Goal: Task Accomplishment & Management: Manage account settings

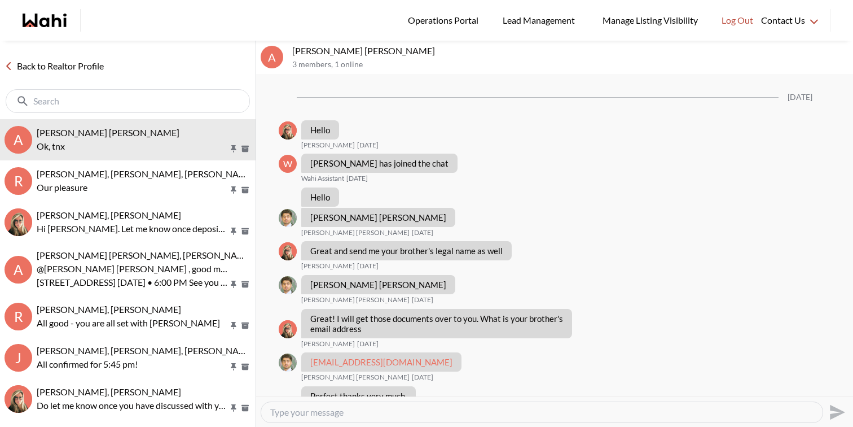
scroll to position [686, 0]
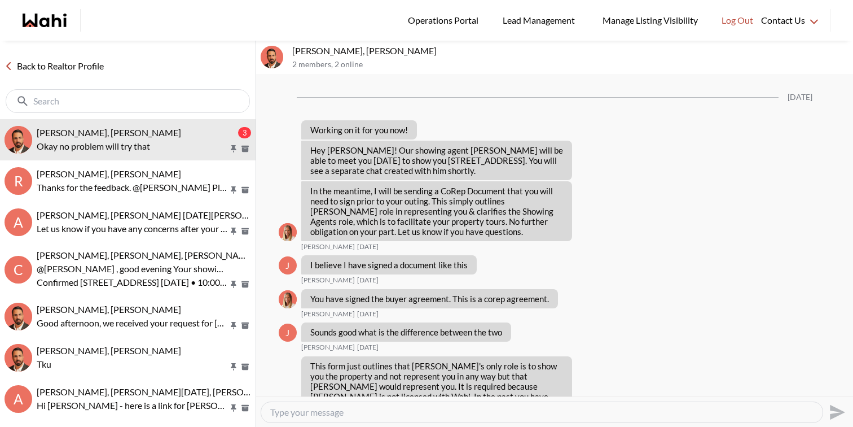
scroll to position [1619, 0]
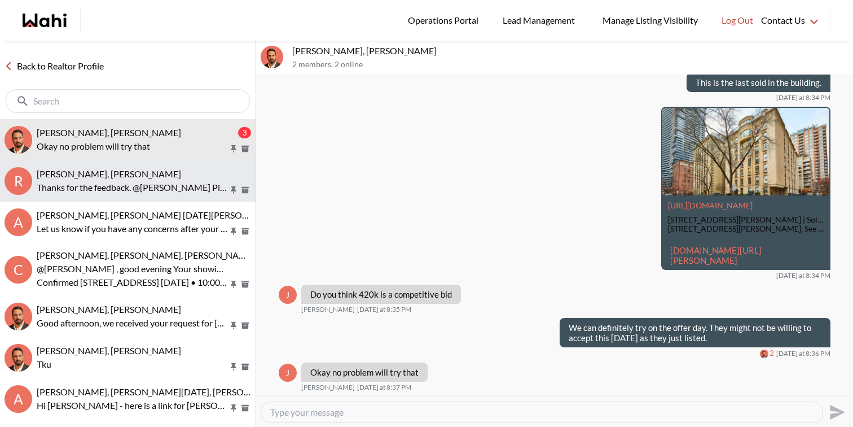
click at [108, 183] on p "Thanks for the feedback. @Rita Kukendran Please let us know if you have any oth…" at bounding box center [133, 188] width 192 height 14
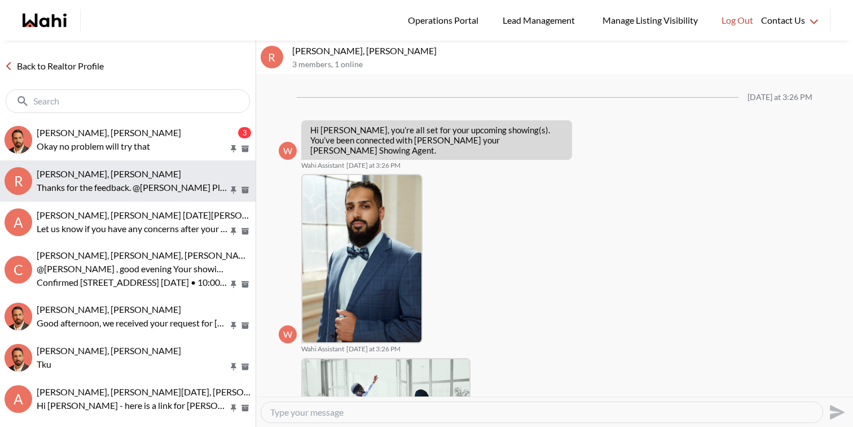
scroll to position [857, 0]
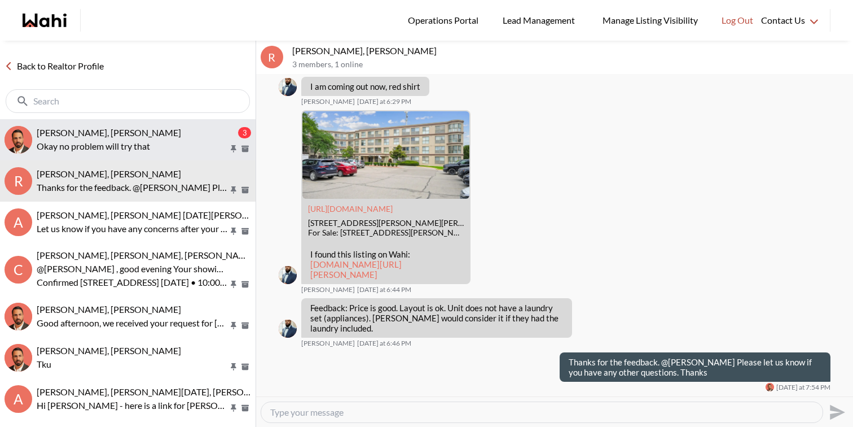
click at [129, 135] on span "Josh Hortaleza, Behnam" at bounding box center [109, 132] width 144 height 11
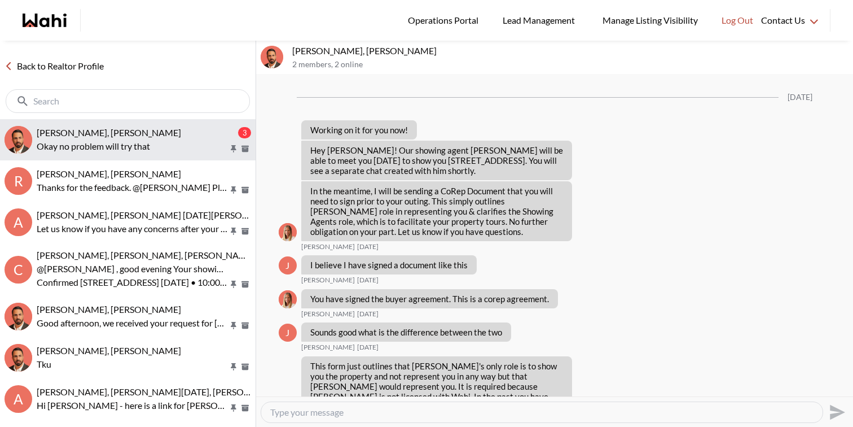
scroll to position [1620, 0]
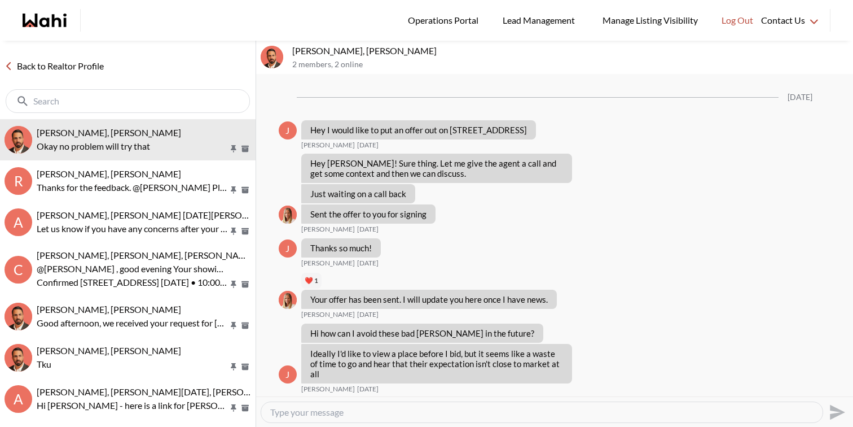
scroll to position [1146, 0]
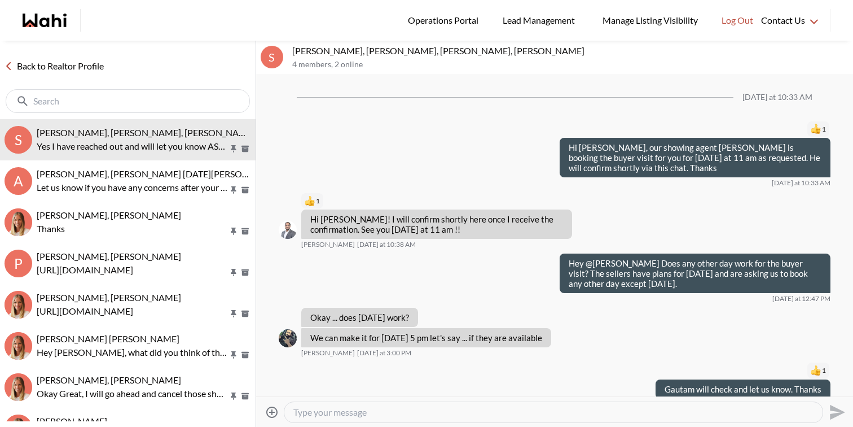
scroll to position [760, 0]
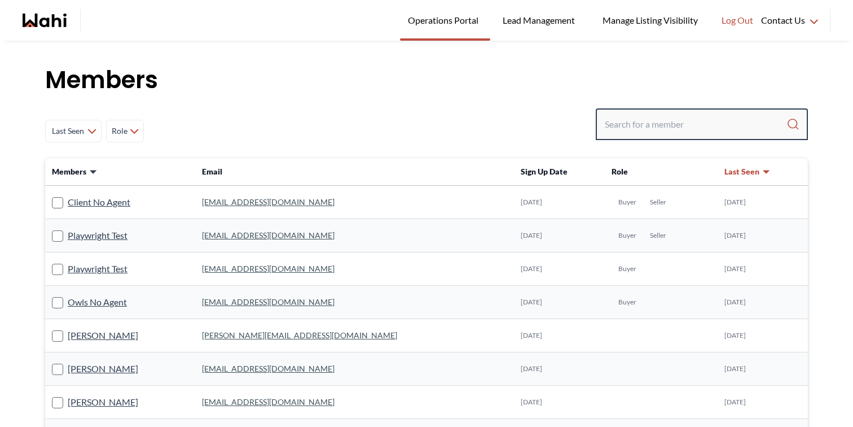
click at [701, 121] on input "Search input" at bounding box center [696, 124] width 182 height 20
paste input "troy_hunte_2009@hotmail.com"
type input "troy_hunte_2009@hotmail.com"
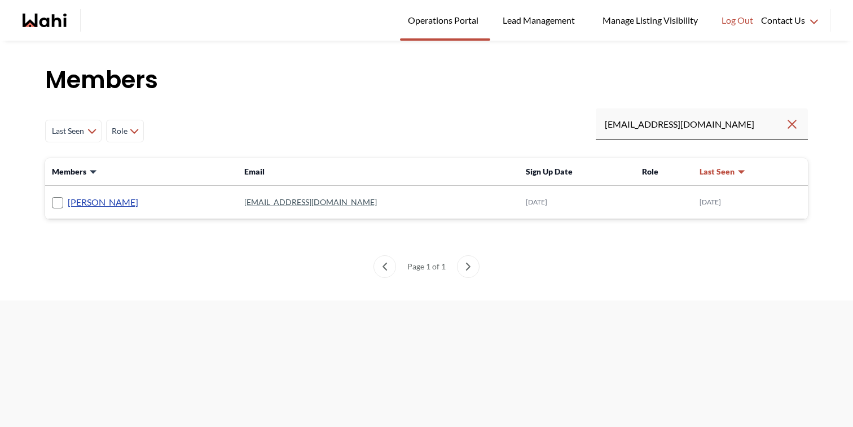
click at [97, 205] on link "Troy Hunte" at bounding box center [103, 202] width 71 height 15
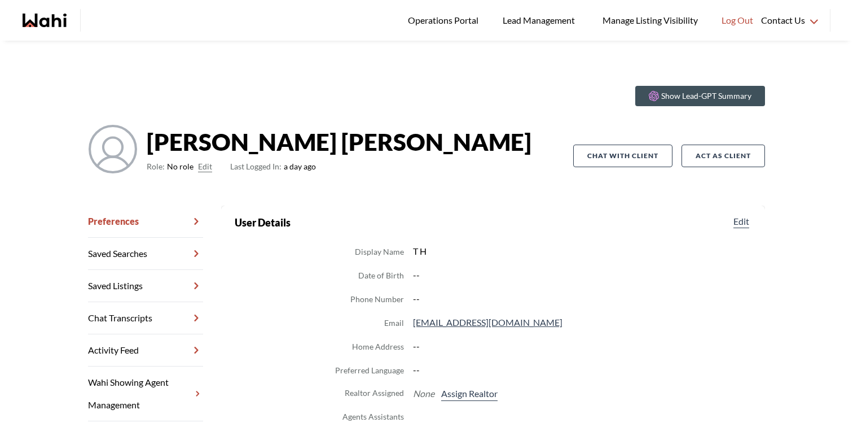
click at [203, 164] on button "Edit" at bounding box center [205, 167] width 14 height 14
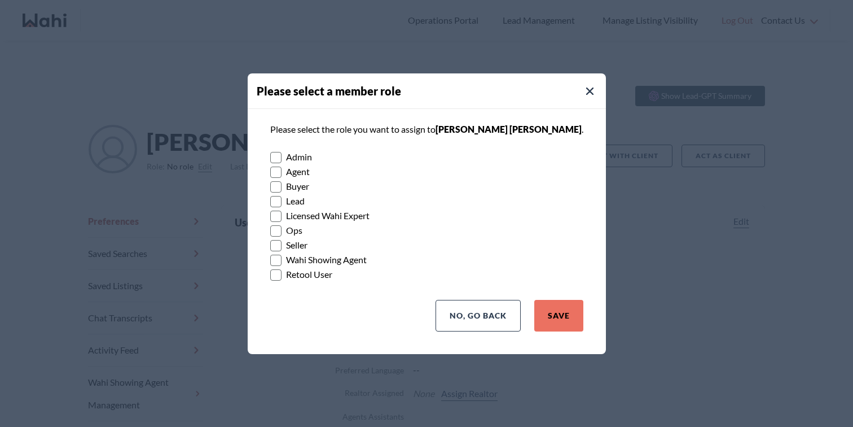
click at [310, 185] on label "Buyer" at bounding box center [426, 186] width 313 height 15
click at [270, 185] on input "Buyer" at bounding box center [270, 182] width 0 height 7
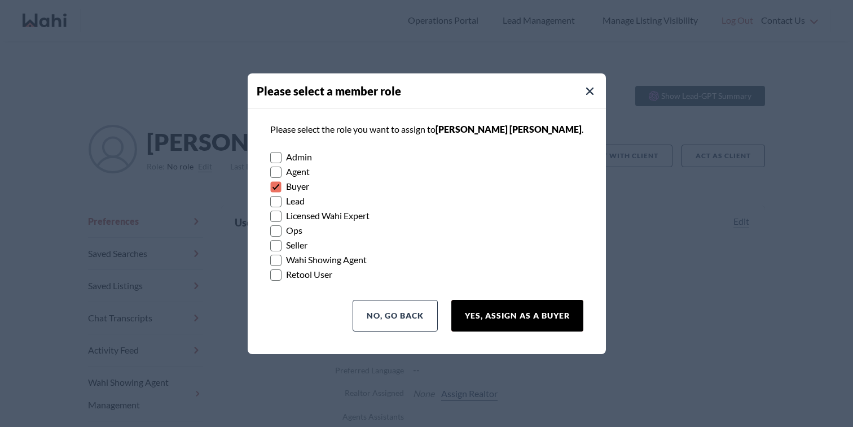
click at [514, 300] on button "Yes, Assign as a Buyer" at bounding box center [517, 316] width 132 height 32
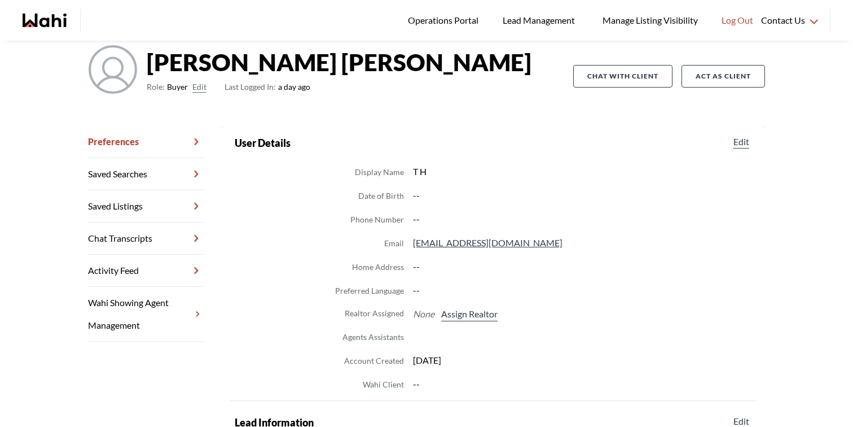
scroll to position [82, 0]
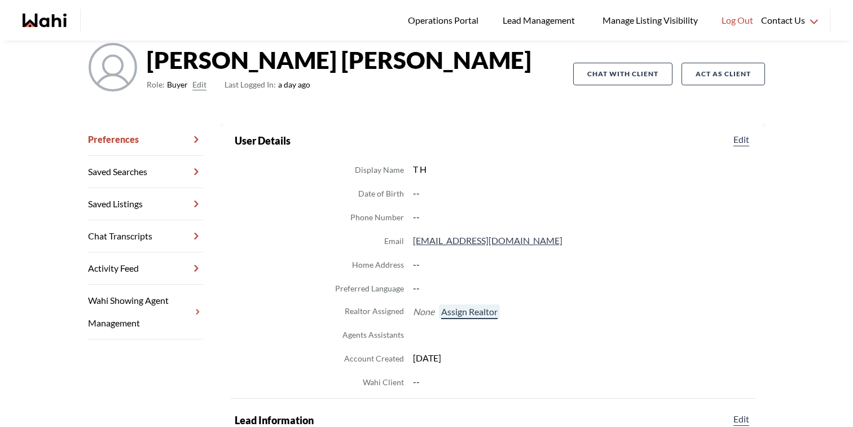
click at [481, 318] on button "Assign Realtor" at bounding box center [469, 311] width 61 height 15
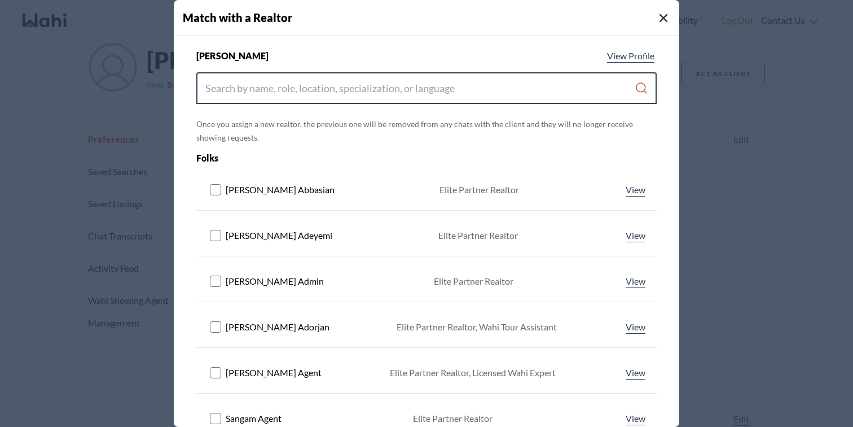
click at [405, 87] on input "Search input" at bounding box center [419, 88] width 429 height 20
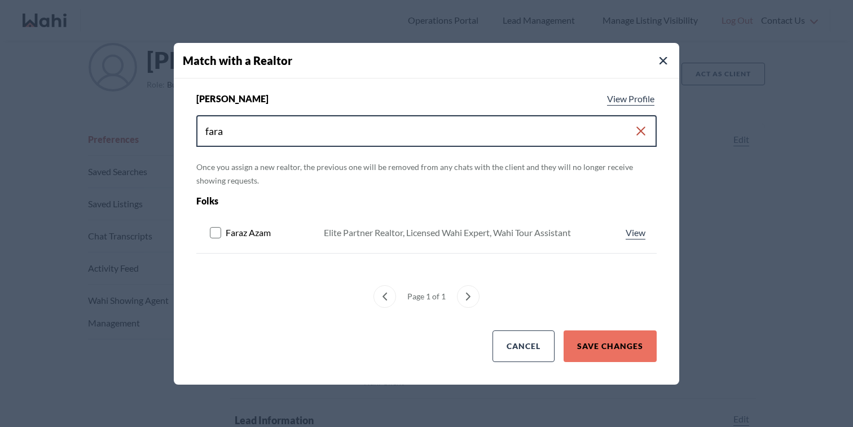
type input "fara"
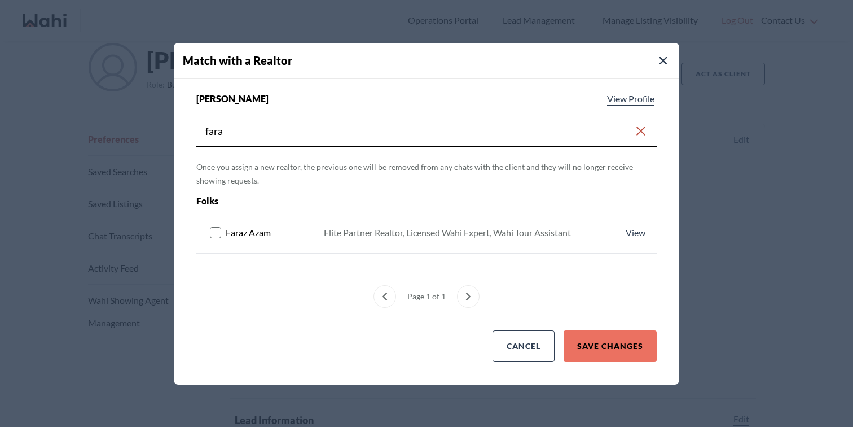
click at [216, 231] on rect at bounding box center [216, 232] width 11 height 11
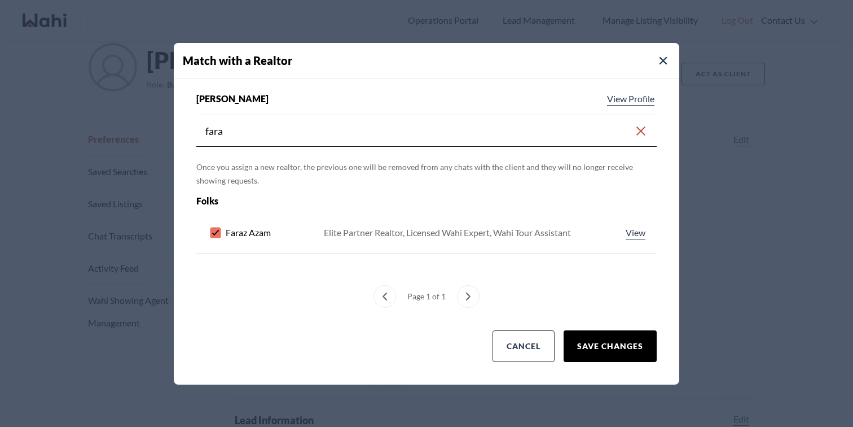
click at [610, 344] on button "Save Changes" at bounding box center [610, 346] width 93 height 32
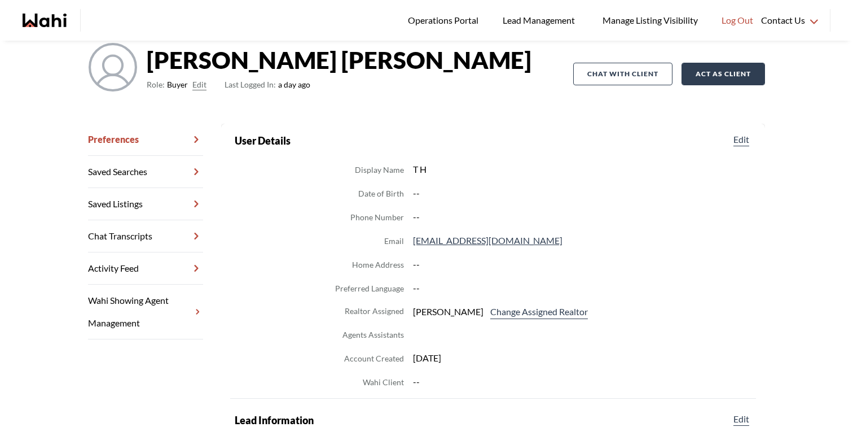
click at [716, 71] on button "Act as Client" at bounding box center [724, 74] width 84 height 23
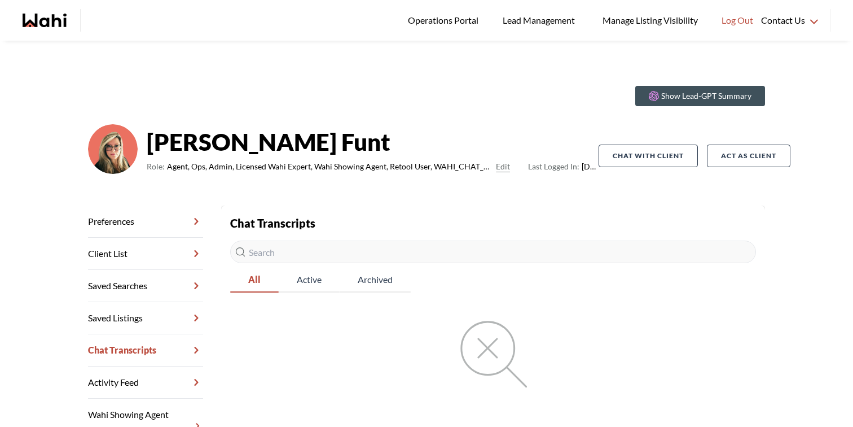
scroll to position [63, 0]
